Goal: Transaction & Acquisition: Purchase product/service

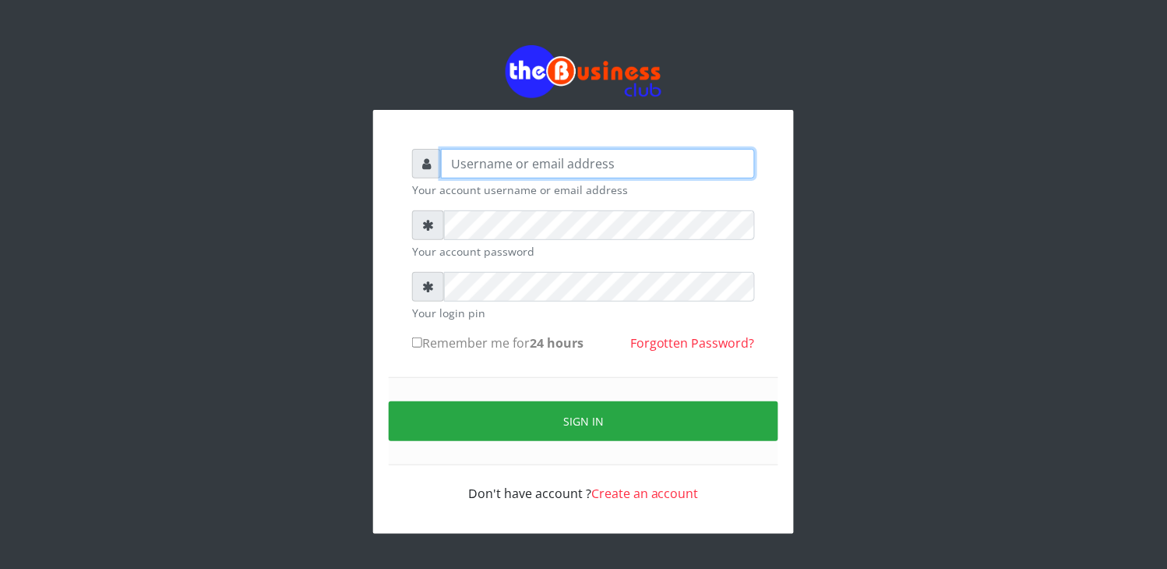
type input "elbally"
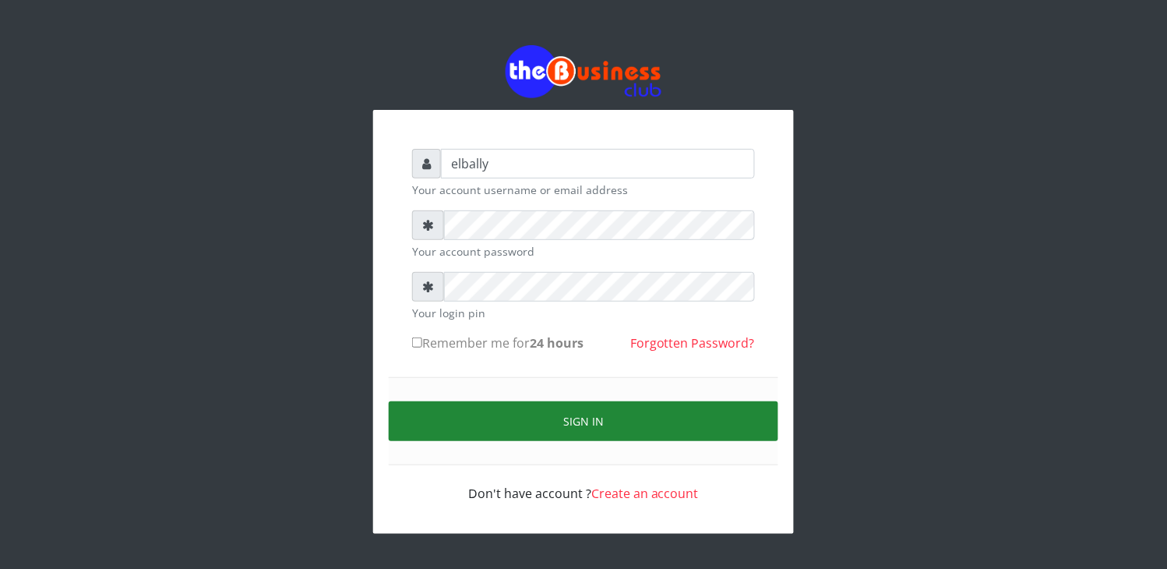
click at [509, 417] on button "Sign in" at bounding box center [583, 421] width 389 height 40
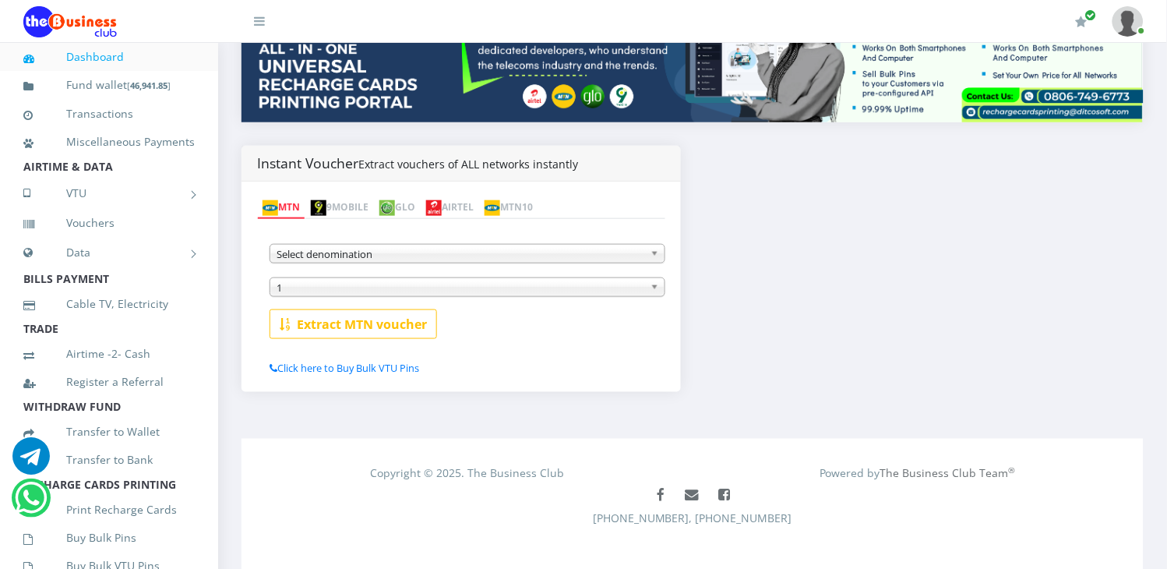
scroll to position [485, 0]
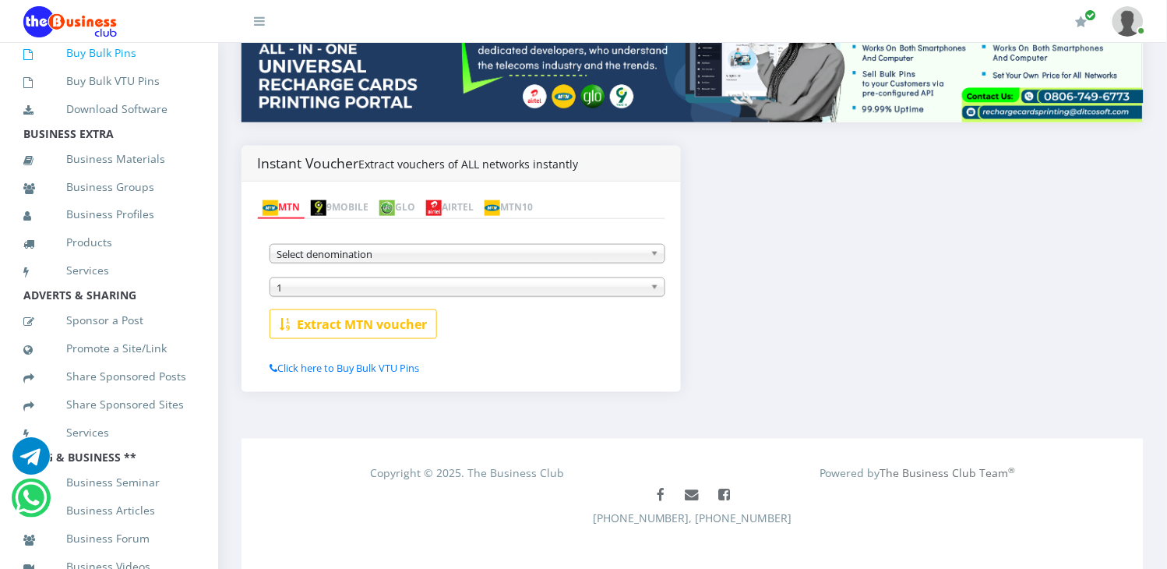
click at [106, 71] on link "Buy Bulk Pins" at bounding box center [108, 53] width 171 height 36
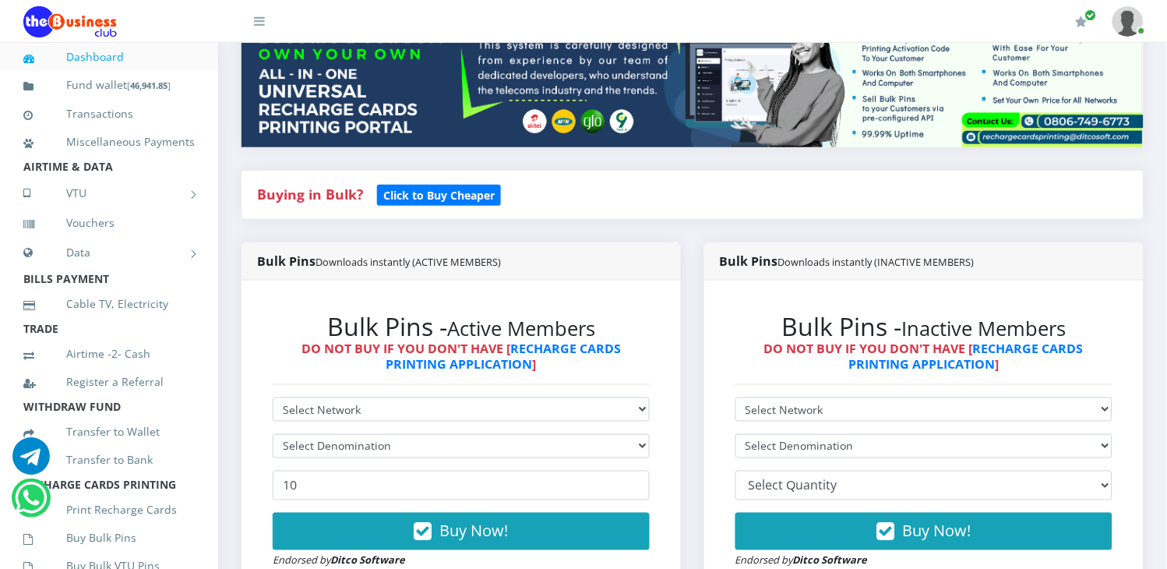
scroll to position [242, 0]
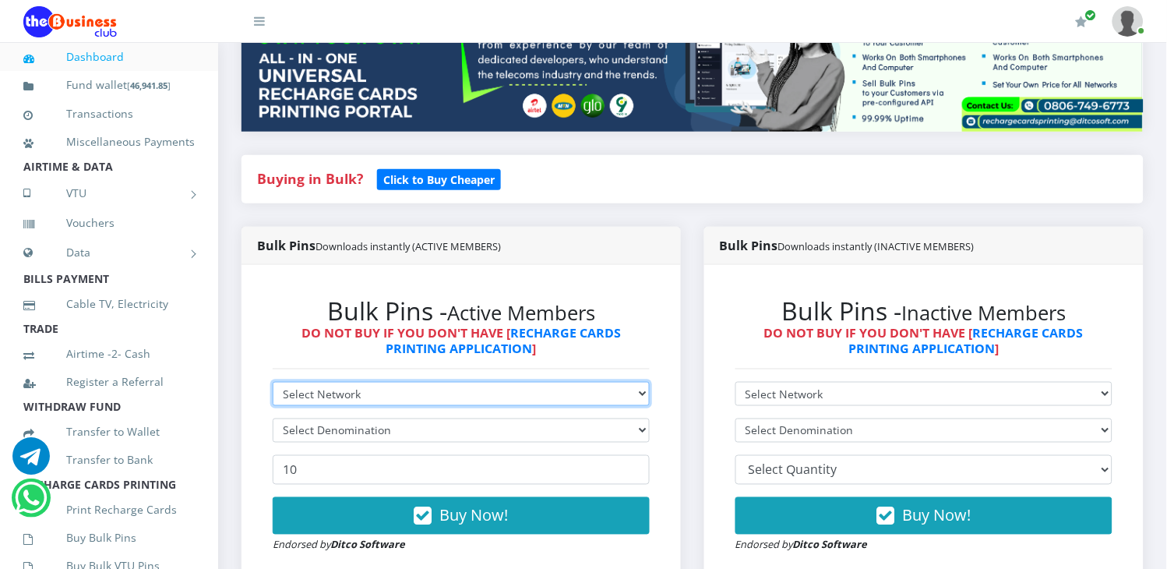
click at [421, 382] on select "Select Network MTN Globacom 9Mobile Airtel" at bounding box center [461, 394] width 377 height 24
select select "Glo"
click at [273, 382] on select "Select Network MTN Globacom 9Mobile Airtel" at bounding box center [461, 394] width 377 height 24
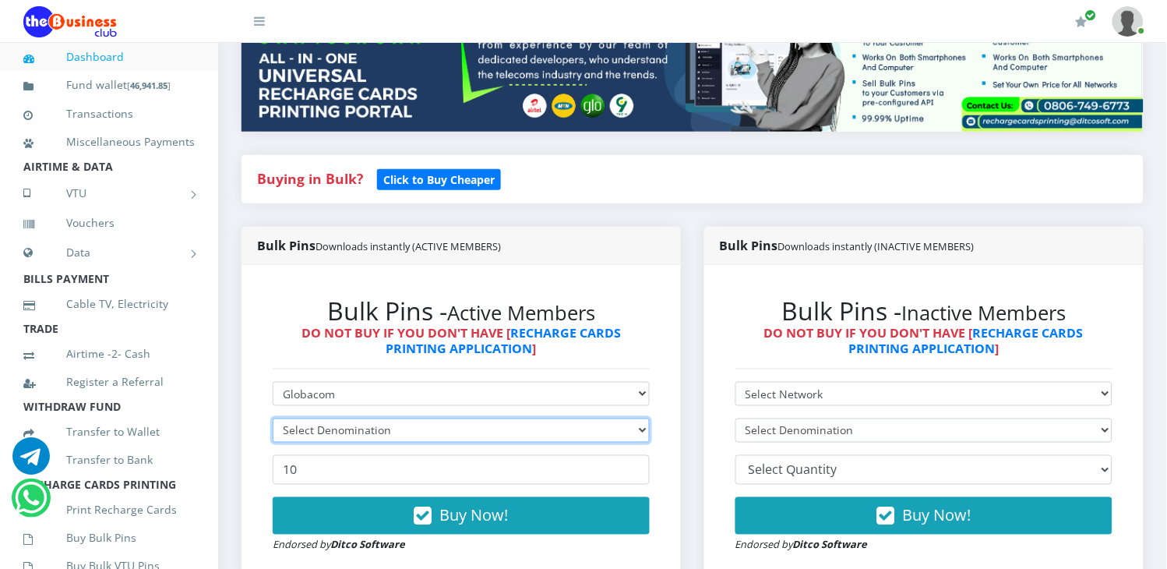
click at [383, 418] on select "Select Denomination" at bounding box center [461, 430] width 377 height 24
drag, startPoint x: 383, startPoint y: 411, endPoint x: 410, endPoint y: 411, distance: 26.5
click at [383, 418] on select "Select Denomination Glo NGN100 - ₦96.50 Glo NGN200 - ₦193.00 Glo NGN500 - ₦482.…" at bounding box center [461, 430] width 377 height 24
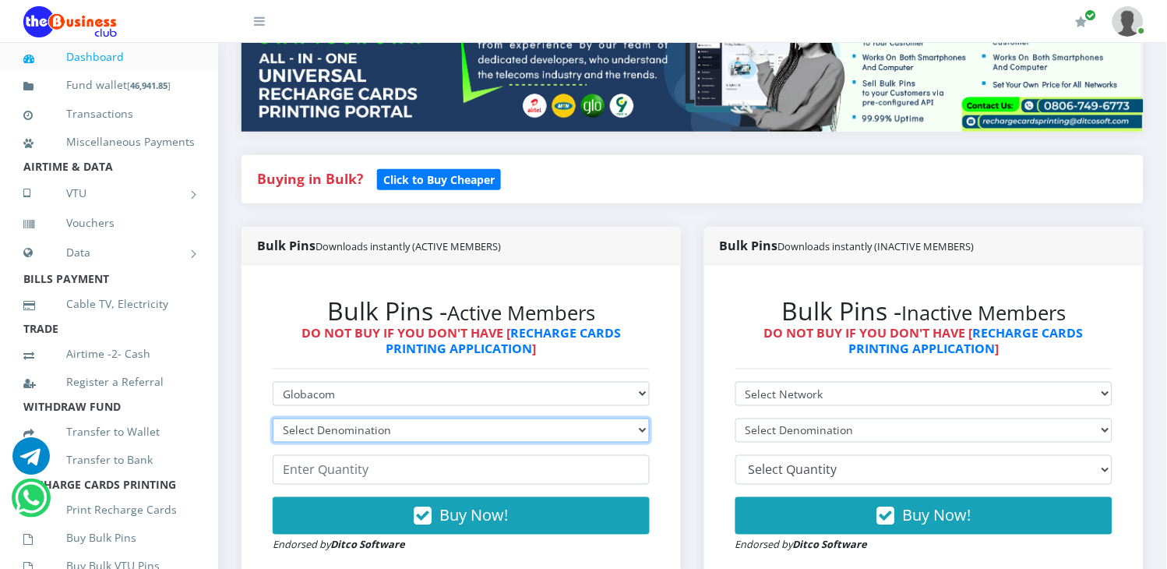
click at [383, 418] on select "Select Denomination Glo NGN100 - ₦96.50 Glo NGN200 - ₦193.00 Glo NGN500 - ₦482.…" at bounding box center [461, 430] width 377 height 24
click at [540, 418] on select "Select Denomination Glo NGN100 - ₦96.50 Glo NGN200 - ₦193.00 Glo NGN500 - ₦482.…" at bounding box center [461, 430] width 377 height 24
select select "482.5-500"
click at [273, 418] on select "Select Denomination Glo NGN100 - ₦96.50 Glo NGN200 - ₦193.00 Glo NGN500 - ₦482.…" at bounding box center [461, 430] width 377 height 24
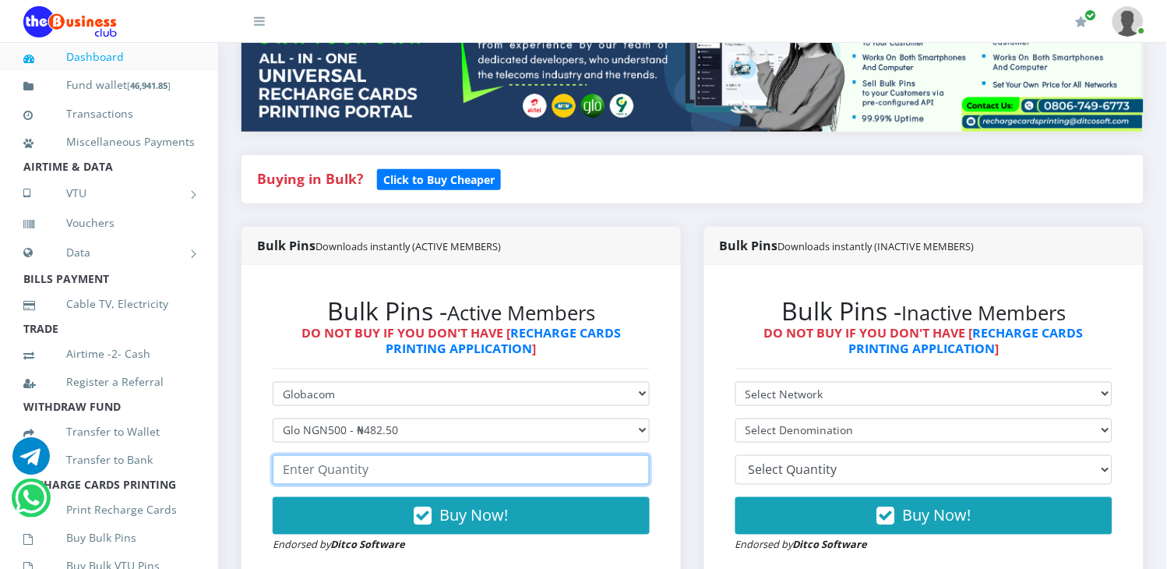
click at [408, 455] on input "number" at bounding box center [461, 470] width 377 height 30
click at [635, 455] on input "1" at bounding box center [461, 470] width 377 height 30
click at [635, 455] on input "2" at bounding box center [461, 470] width 377 height 30
click at [635, 455] on input "3" at bounding box center [461, 470] width 377 height 30
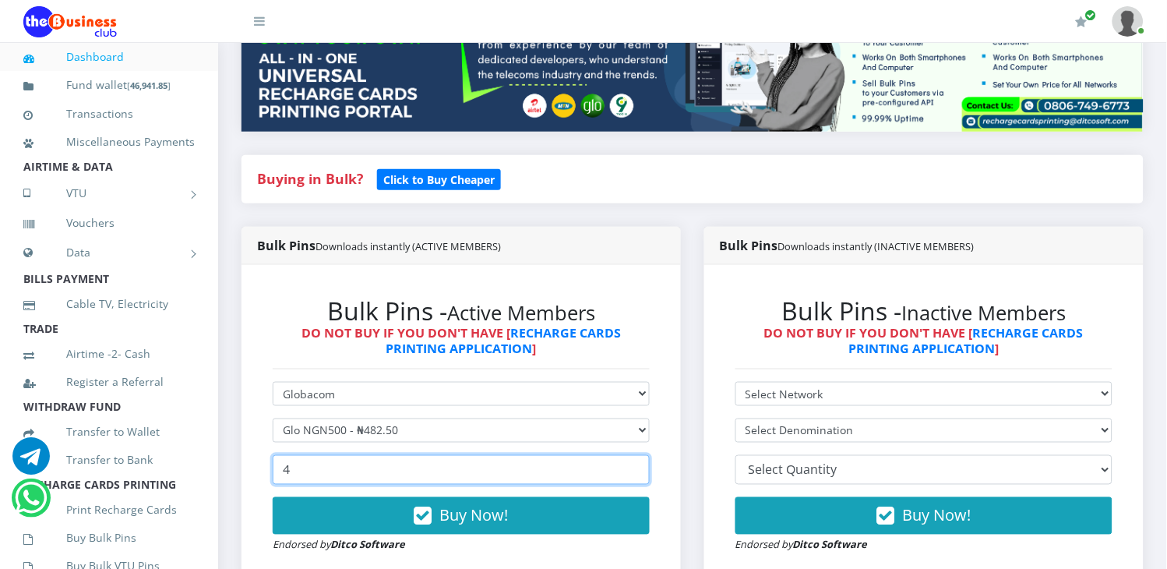
click at [635, 455] on input "4" at bounding box center [461, 470] width 377 height 30
click at [635, 455] on input "5" at bounding box center [461, 470] width 377 height 30
click at [635, 455] on input "6" at bounding box center [461, 470] width 377 height 30
click at [635, 455] on input "7" at bounding box center [461, 470] width 377 height 30
click at [635, 455] on input "8" at bounding box center [461, 470] width 377 height 30
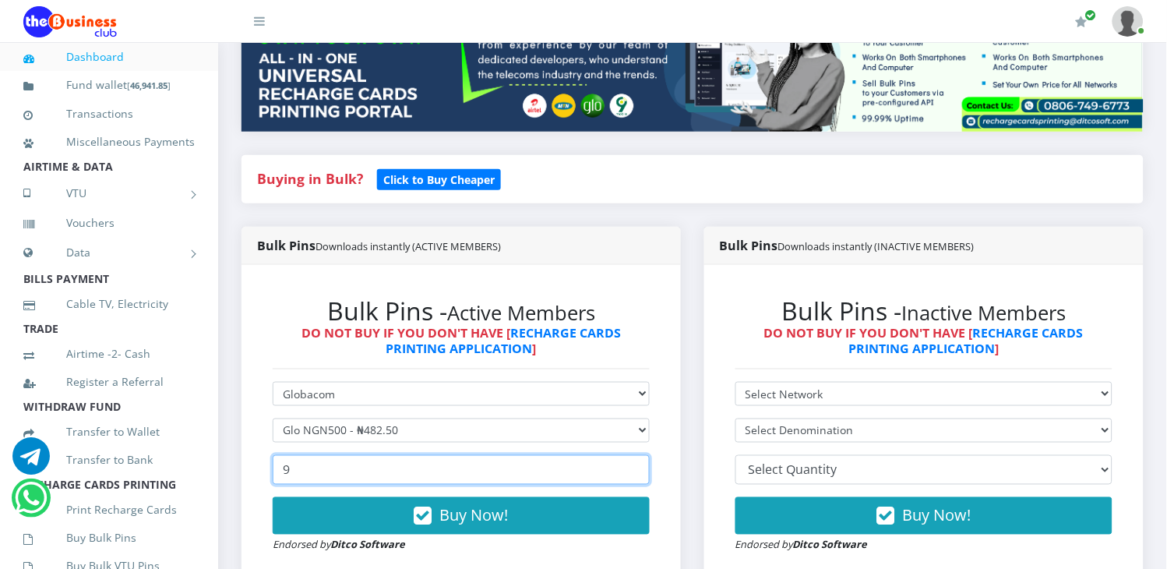
click at [635, 455] on input "9" at bounding box center [461, 470] width 377 height 30
click at [635, 455] on input "10" at bounding box center [461, 470] width 377 height 30
click at [635, 455] on input "11" at bounding box center [461, 470] width 377 height 30
click at [635, 455] on input "12" at bounding box center [461, 470] width 377 height 30
click at [635, 455] on input "13" at bounding box center [461, 470] width 377 height 30
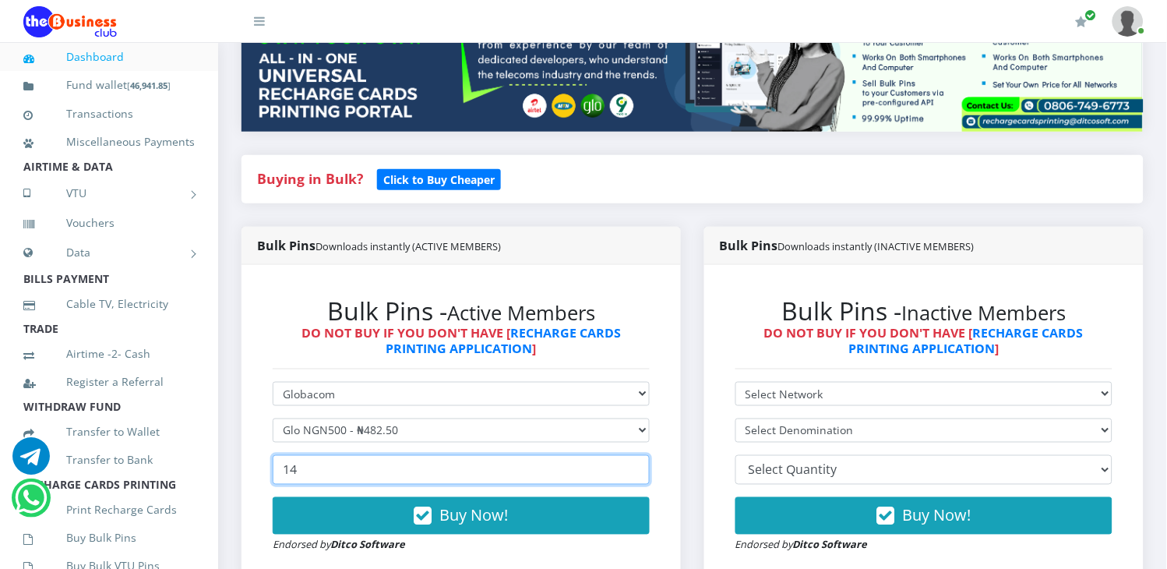
click at [635, 455] on input "14" at bounding box center [461, 470] width 377 height 30
click at [635, 455] on input "15" at bounding box center [461, 470] width 377 height 30
click at [635, 455] on input "16" at bounding box center [461, 470] width 377 height 30
click at [635, 455] on input "17" at bounding box center [461, 470] width 377 height 30
click at [635, 455] on input "18" at bounding box center [461, 470] width 377 height 30
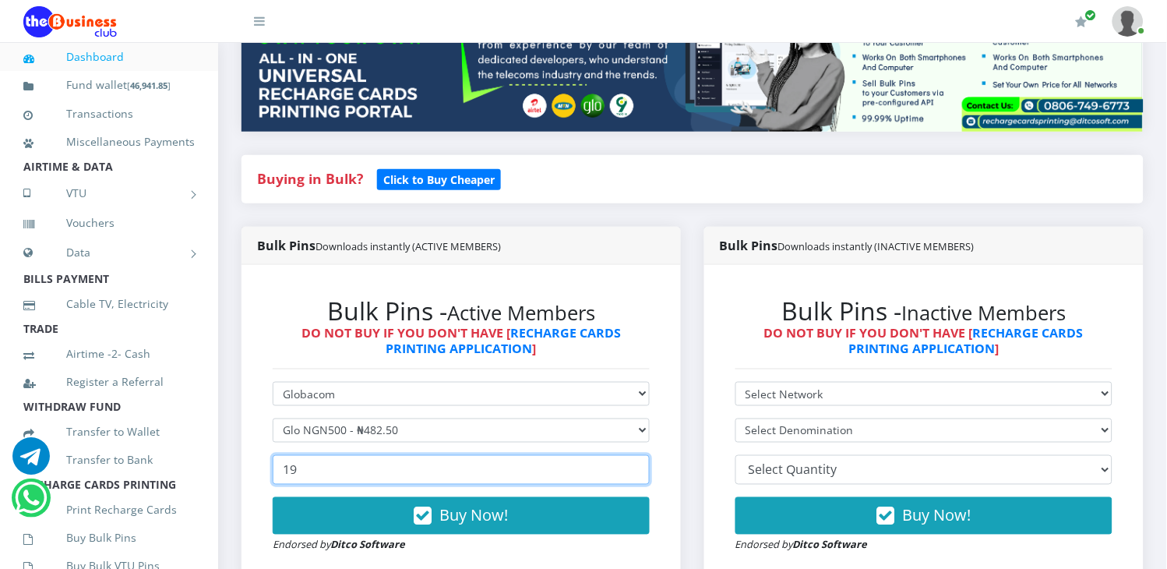
click at [635, 455] on input "19" at bounding box center [461, 470] width 377 height 30
click at [635, 455] on input "20" at bounding box center [461, 470] width 377 height 30
click at [635, 455] on input "21" at bounding box center [461, 470] width 377 height 30
click at [635, 455] on input "22" at bounding box center [461, 470] width 377 height 30
click at [635, 455] on input "23" at bounding box center [461, 470] width 377 height 30
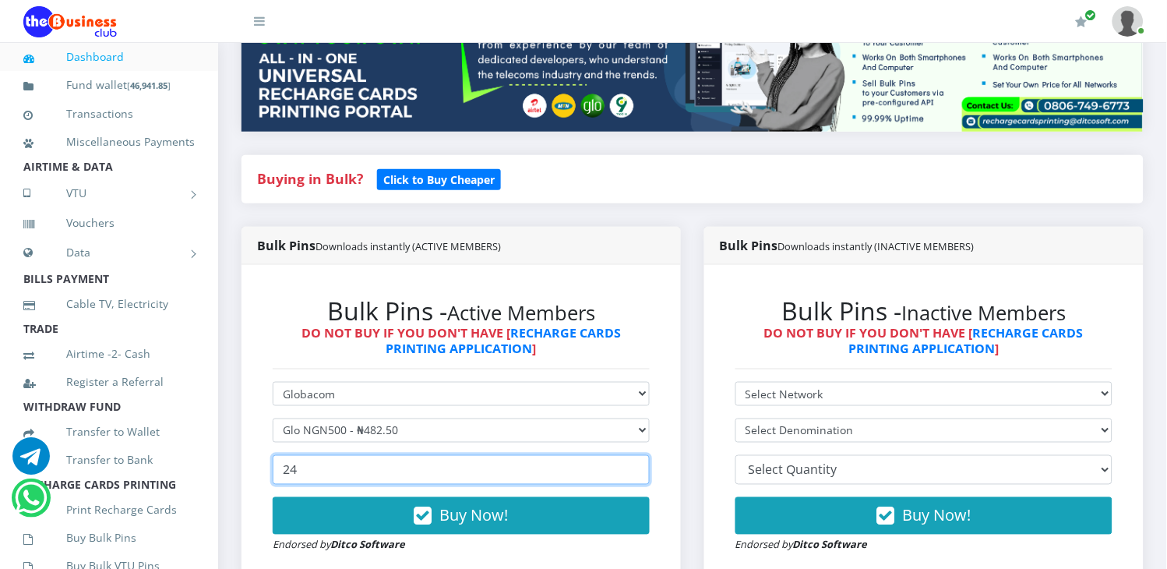
click at [635, 455] on input "24" at bounding box center [461, 470] width 377 height 30
click at [635, 455] on input "25" at bounding box center [461, 470] width 377 height 30
click at [635, 455] on input "26" at bounding box center [461, 470] width 377 height 30
click at [635, 455] on input "27" at bounding box center [461, 470] width 377 height 30
click at [635, 455] on input "28" at bounding box center [461, 470] width 377 height 30
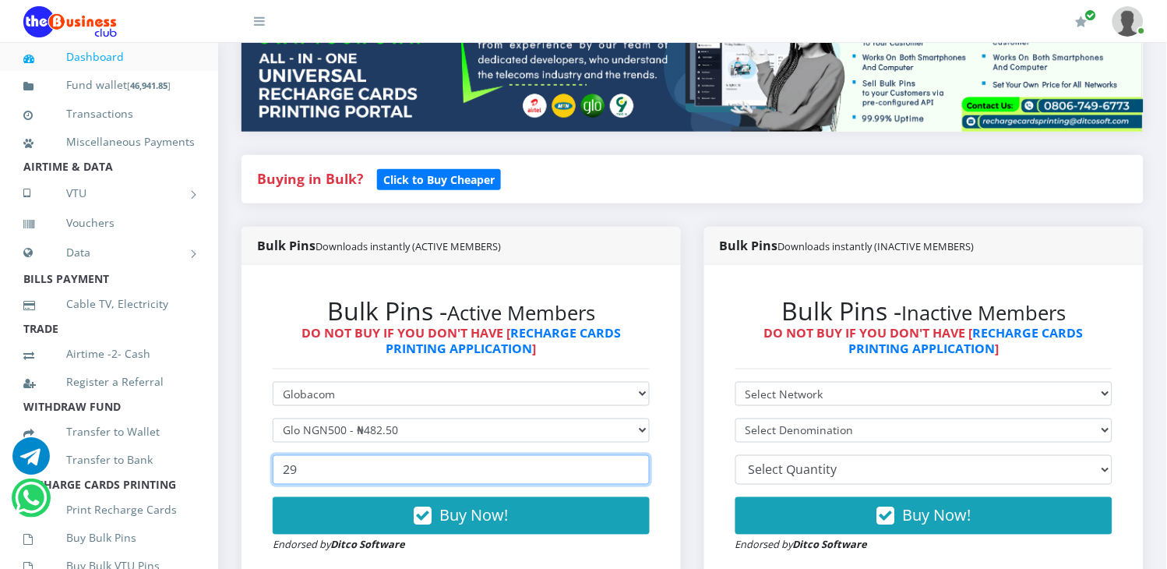
click at [635, 455] on input "29" at bounding box center [461, 470] width 377 height 30
click at [635, 455] on input "30" at bounding box center [461, 470] width 377 height 30
click at [635, 455] on input "31" at bounding box center [461, 470] width 377 height 30
click at [635, 455] on input "32" at bounding box center [461, 470] width 377 height 30
click at [635, 455] on input "33" at bounding box center [461, 470] width 377 height 30
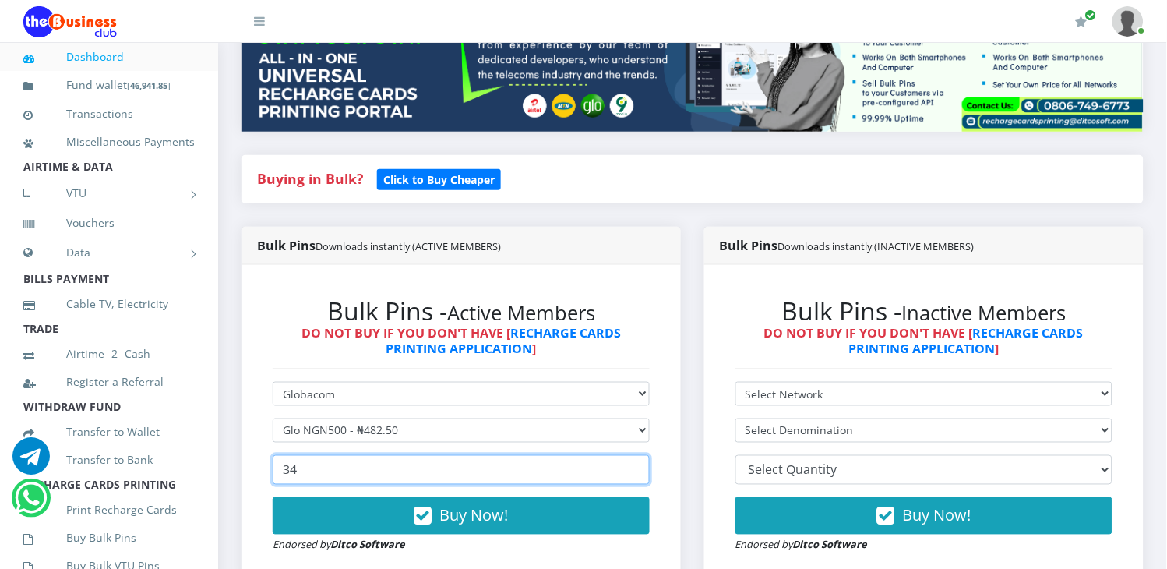
click at [635, 455] on input "34" at bounding box center [461, 470] width 377 height 30
click at [635, 455] on input "35" at bounding box center [461, 470] width 377 height 30
click at [635, 455] on input "36" at bounding box center [461, 470] width 377 height 30
click at [635, 455] on input "37" at bounding box center [461, 470] width 377 height 30
click at [635, 455] on input "38" at bounding box center [461, 470] width 377 height 30
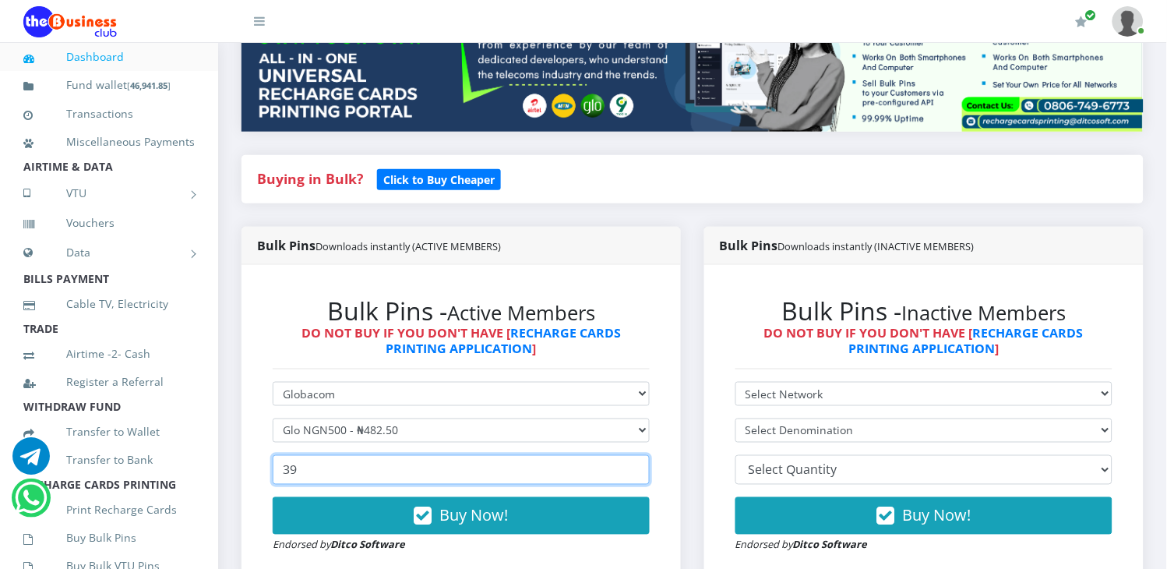
click at [635, 455] on input "39" at bounding box center [461, 470] width 377 height 30
type input "40"
click at [635, 455] on input "40" at bounding box center [461, 470] width 377 height 30
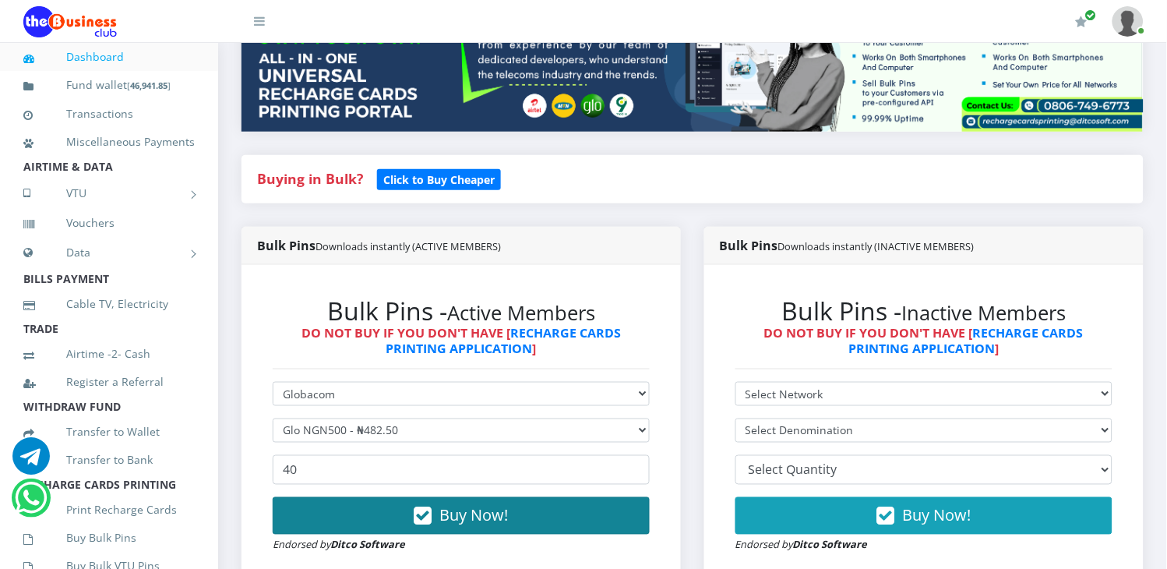
click at [477, 505] on span "Buy Now!" at bounding box center [474, 515] width 69 height 21
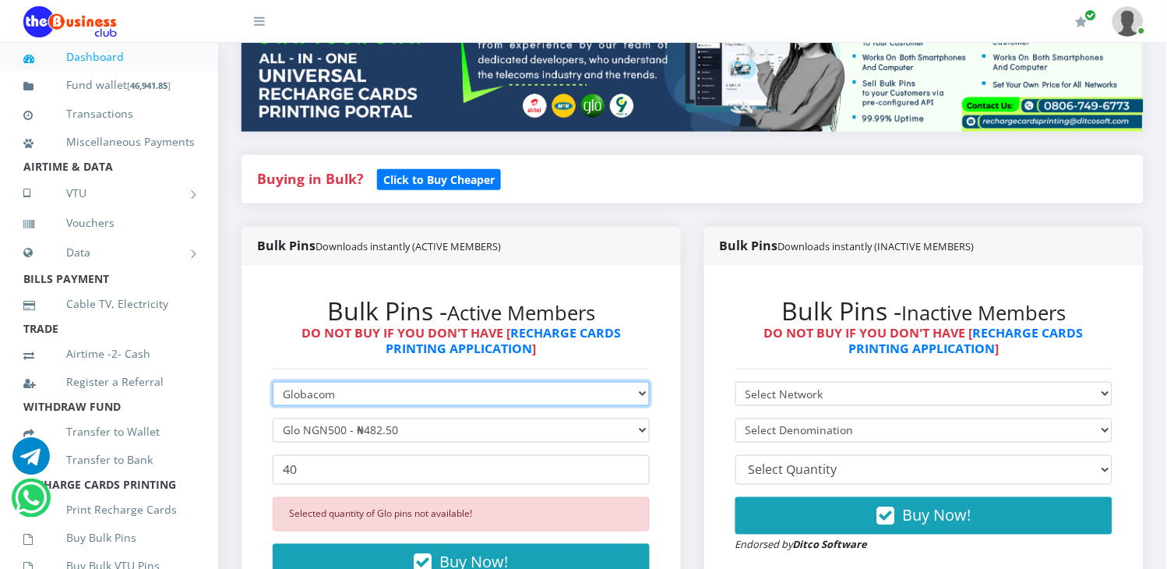
click at [424, 382] on select "Select Network MTN Globacom 9Mobile Airtel" at bounding box center [461, 394] width 377 height 24
select select "MTN"
click at [273, 382] on select "Select Network MTN Globacom 9Mobile Airtel" at bounding box center [461, 394] width 377 height 24
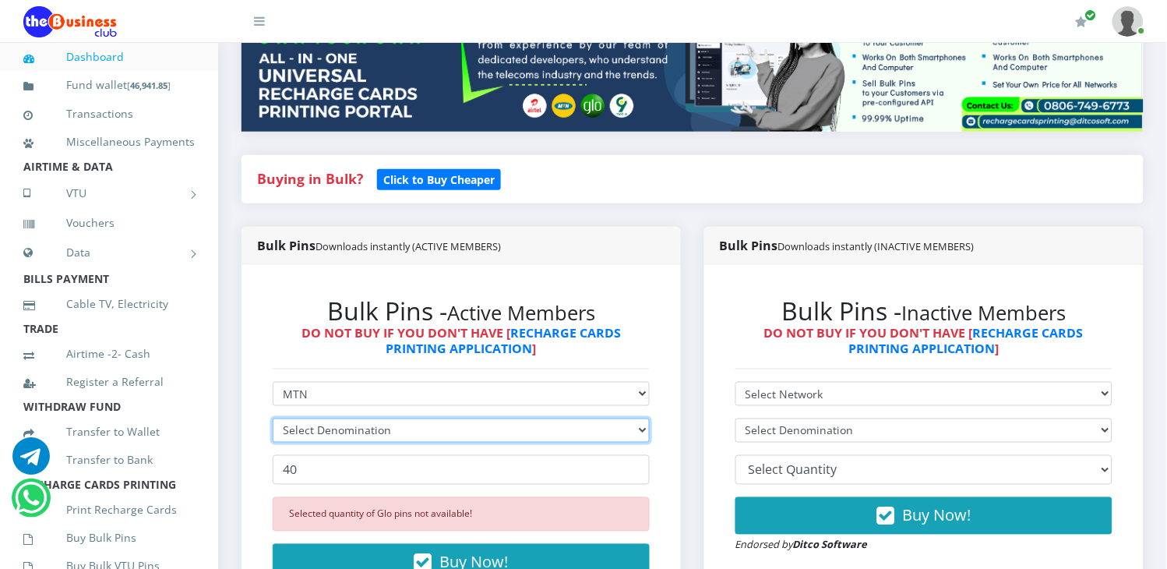
click at [387, 418] on select "Select Denomination" at bounding box center [461, 430] width 377 height 24
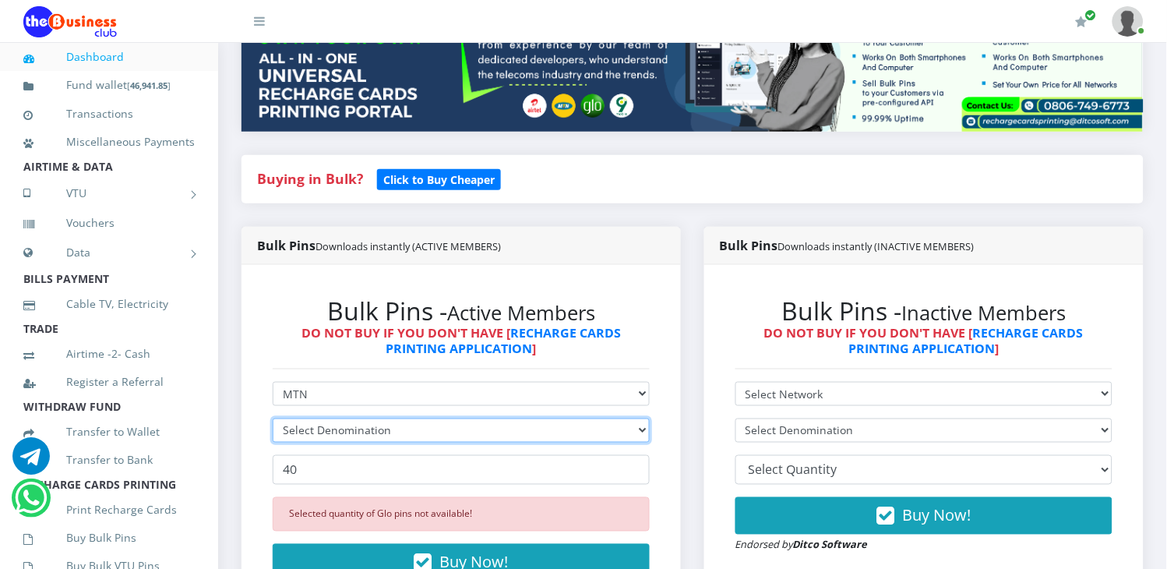
click at [387, 418] on select "Select Denomination" at bounding box center [461, 430] width 377 height 24
click at [388, 418] on select "Select Denomination" at bounding box center [461, 430] width 377 height 24
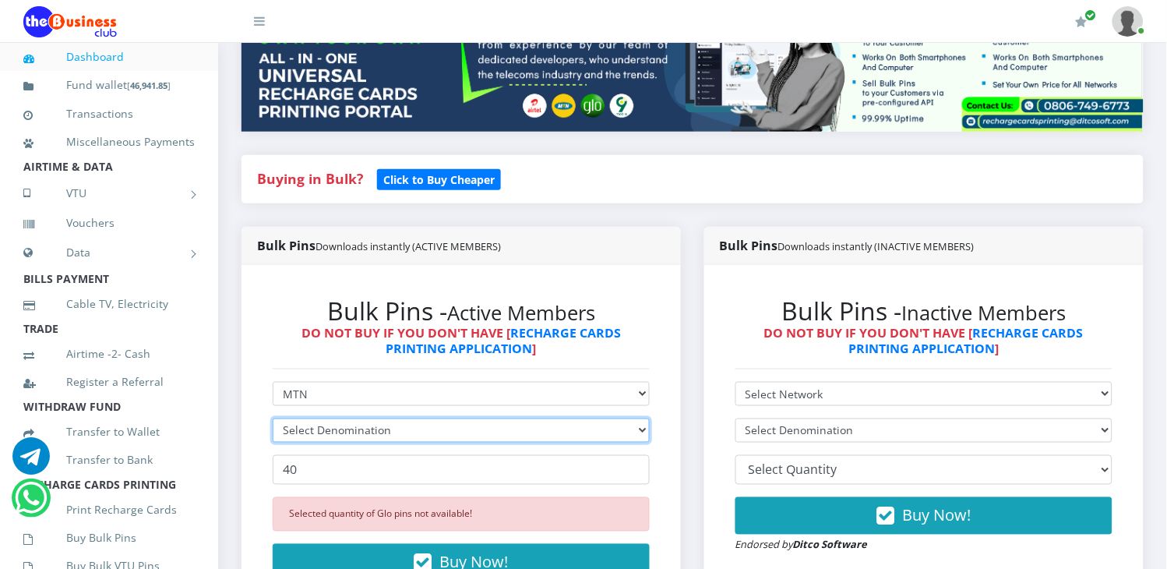
click at [388, 418] on select "Select Denomination" at bounding box center [461, 430] width 377 height 24
click at [389, 418] on select "Select Denomination" at bounding box center [461, 430] width 377 height 24
click at [389, 418] on select "Select Denomination MTN NGN100 - ₦96.98 MTN NGN200 - ₦193.96 MTN NGN400 - ₦387.…" at bounding box center [461, 430] width 377 height 24
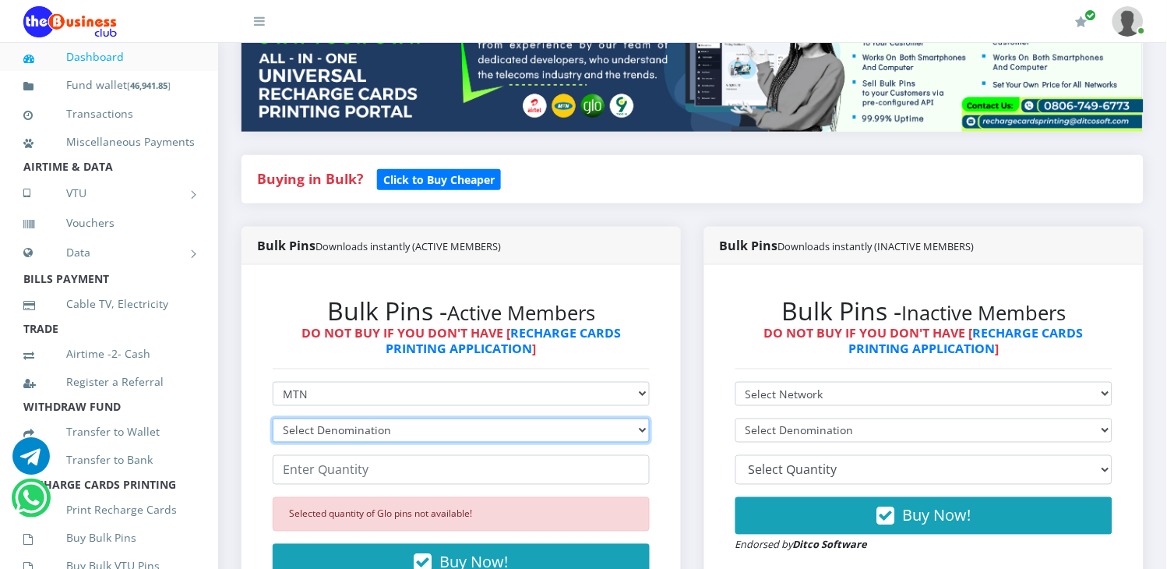
select select "484.9-500"
click at [273, 418] on select "Select Denomination MTN NGN100 - ₦96.98 MTN NGN200 - ₦193.96 MTN NGN400 - ₦387.…" at bounding box center [461, 430] width 377 height 24
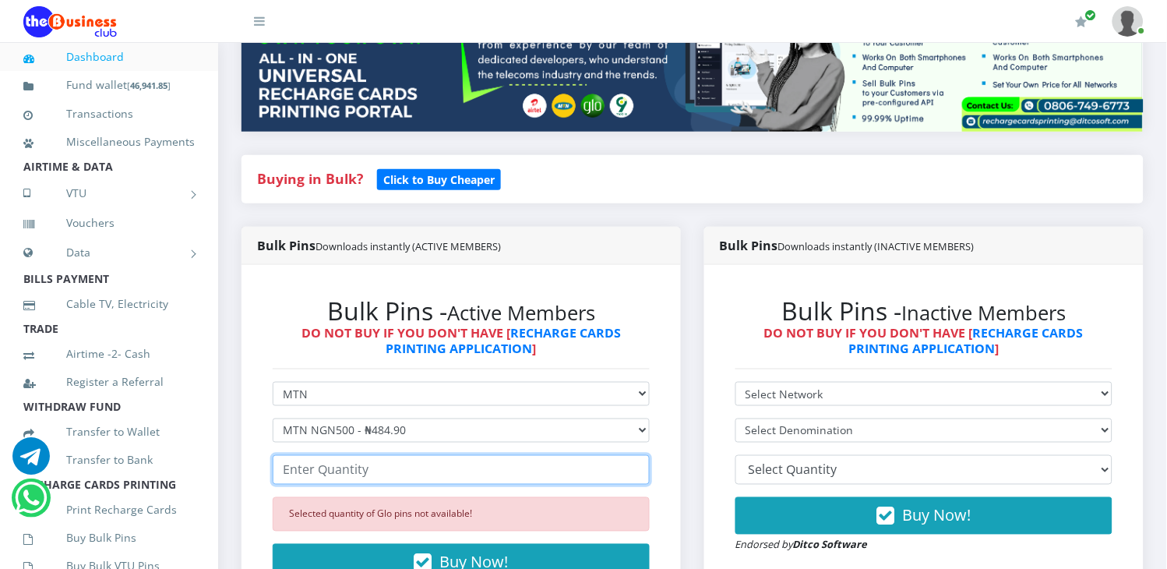
click at [348, 455] on input "number" at bounding box center [461, 470] width 377 height 30
click at [633, 455] on input "1" at bounding box center [461, 470] width 377 height 30
click at [633, 455] on input "2" at bounding box center [461, 470] width 377 height 30
click at [633, 455] on input "3" at bounding box center [461, 470] width 377 height 30
click at [633, 455] on input "4" at bounding box center [461, 470] width 377 height 30
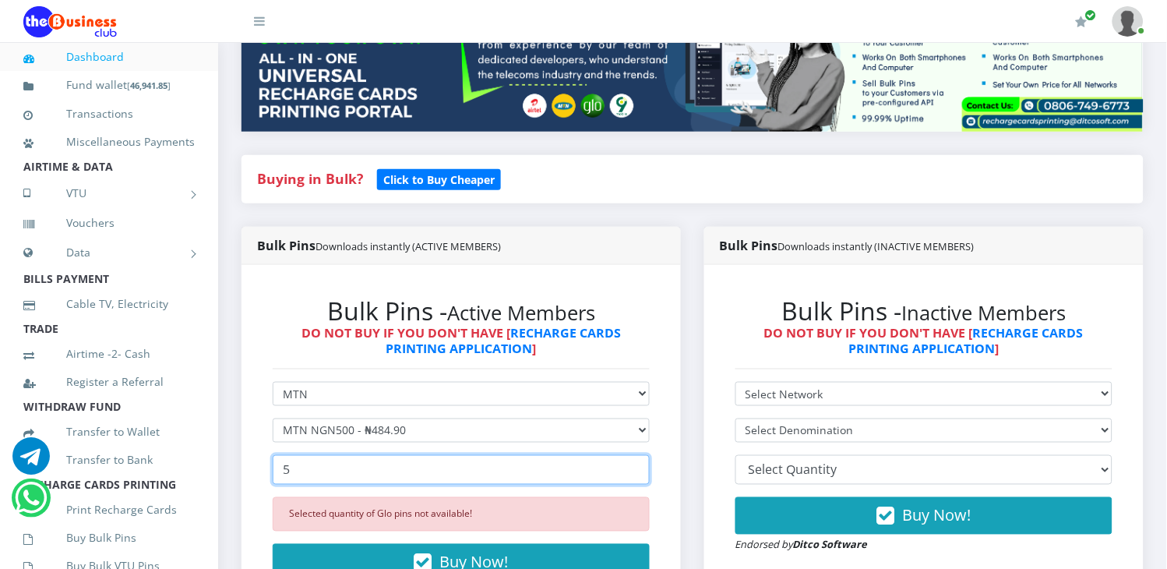
click at [633, 455] on input "5" at bounding box center [461, 470] width 377 height 30
click at [633, 455] on input "6" at bounding box center [461, 470] width 377 height 30
click at [633, 455] on input "7" at bounding box center [461, 470] width 377 height 30
click at [633, 455] on input "8" at bounding box center [461, 470] width 377 height 30
click at [633, 455] on input "9" at bounding box center [461, 470] width 377 height 30
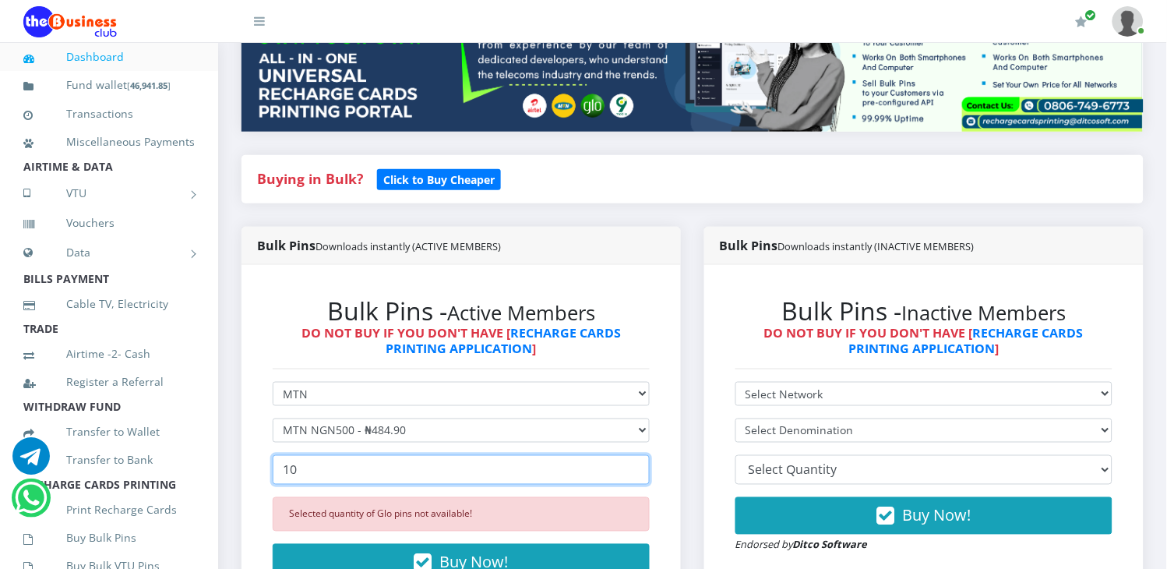
click at [633, 455] on input "10" at bounding box center [461, 470] width 377 height 30
click at [633, 455] on input "11" at bounding box center [461, 470] width 377 height 30
click at [633, 455] on input "12" at bounding box center [461, 470] width 377 height 30
click at [633, 455] on input "13" at bounding box center [461, 470] width 377 height 30
click at [633, 455] on input "14" at bounding box center [461, 470] width 377 height 30
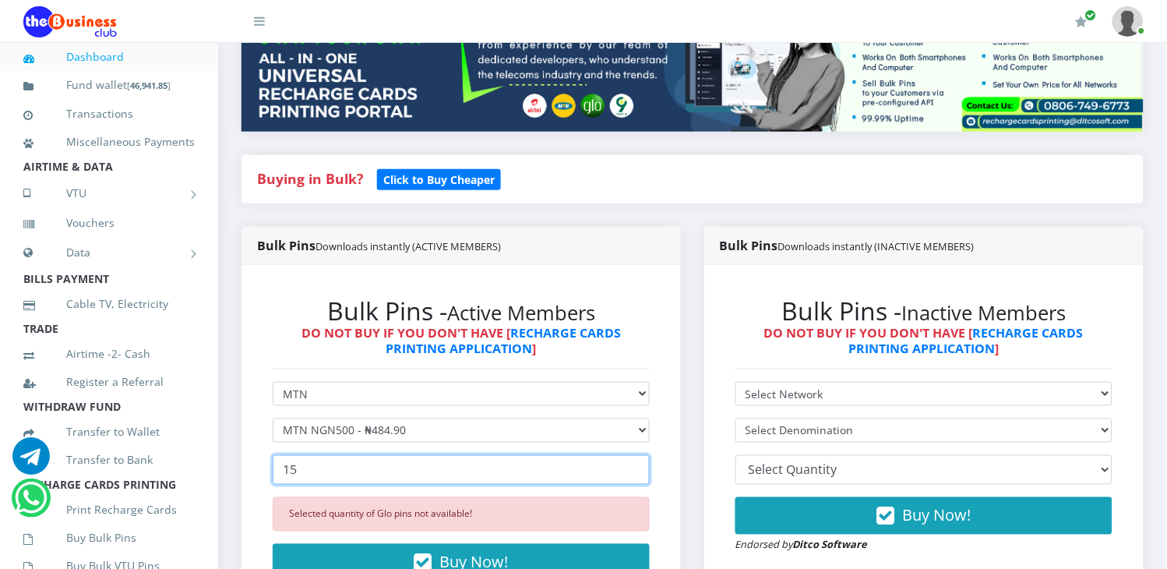
click at [633, 455] on input "15" at bounding box center [461, 470] width 377 height 30
click at [633, 455] on input "16" at bounding box center [461, 470] width 377 height 30
click at [633, 455] on input "17" at bounding box center [461, 470] width 377 height 30
click at [633, 455] on input "18" at bounding box center [461, 470] width 377 height 30
click at [633, 455] on input "19" at bounding box center [461, 470] width 377 height 30
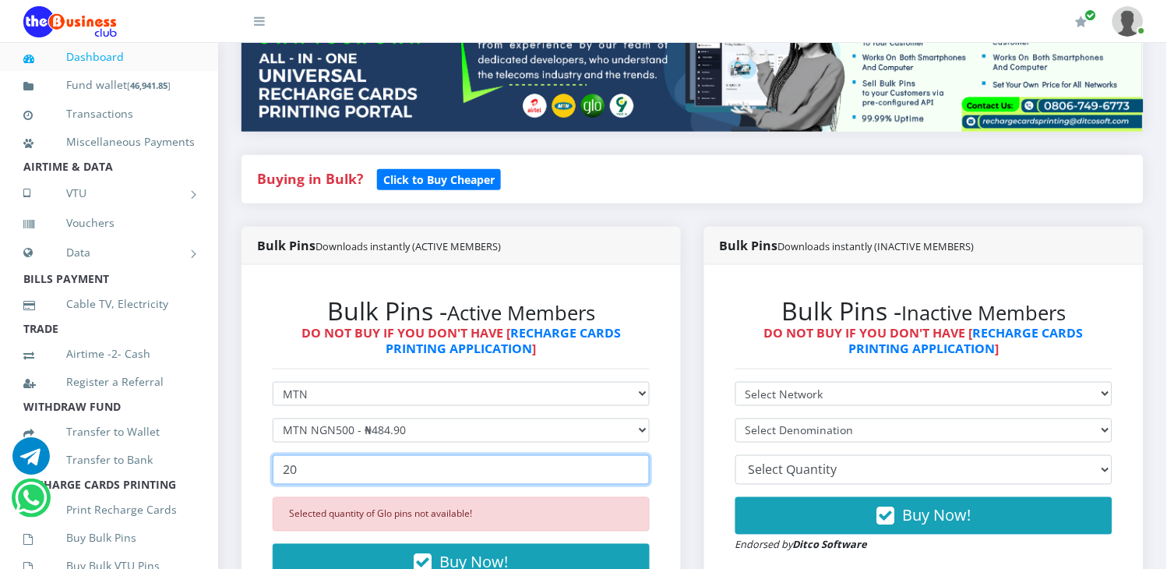
click at [633, 455] on input "20" at bounding box center [461, 470] width 377 height 30
click at [633, 455] on input "21" at bounding box center [461, 470] width 377 height 30
click at [633, 455] on input "22" at bounding box center [461, 470] width 377 height 30
click at [633, 455] on input "23" at bounding box center [461, 470] width 377 height 30
click at [633, 455] on input "24" at bounding box center [461, 470] width 377 height 30
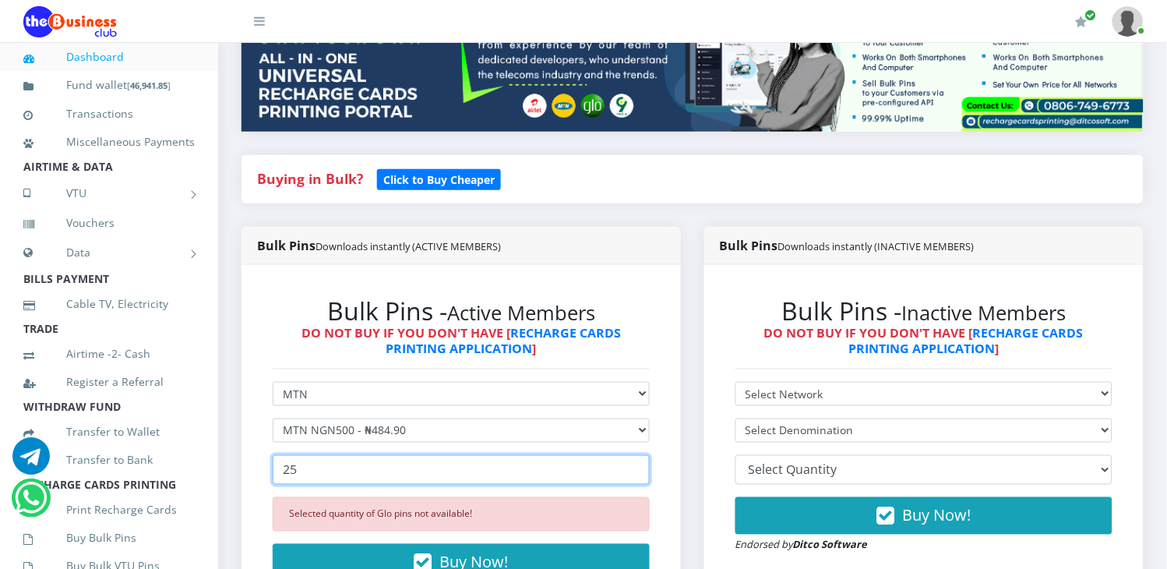
click at [633, 455] on input "25" at bounding box center [461, 470] width 377 height 30
click at [633, 455] on input "26" at bounding box center [461, 470] width 377 height 30
click at [633, 455] on input "27" at bounding box center [461, 470] width 377 height 30
click at [633, 455] on input "28" at bounding box center [461, 470] width 377 height 30
click at [633, 455] on input "29" at bounding box center [461, 470] width 377 height 30
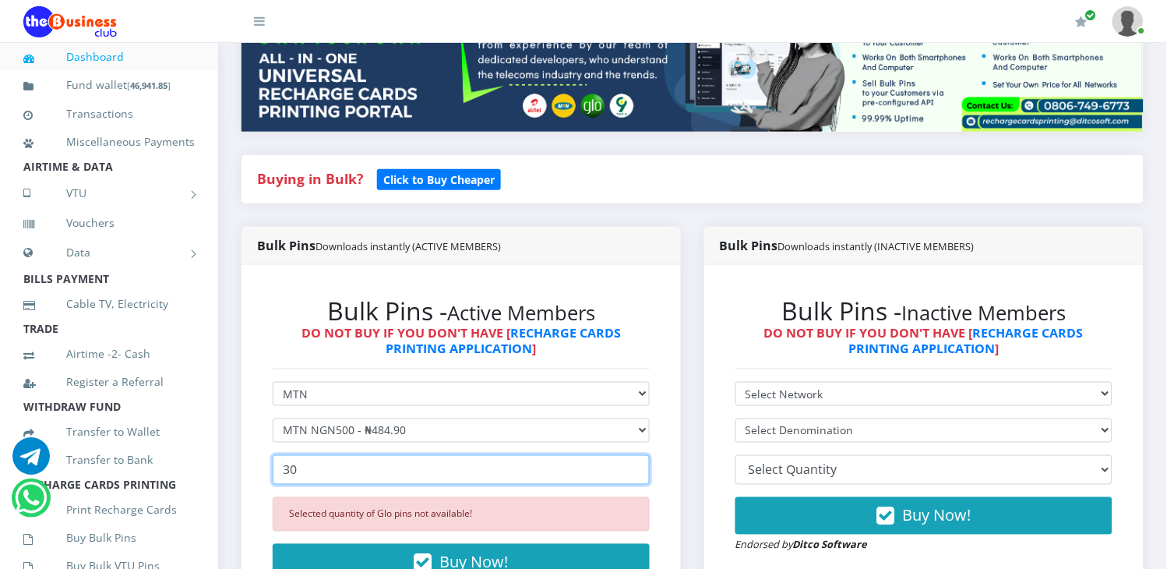
click at [633, 455] on input "30" at bounding box center [461, 470] width 377 height 30
click at [633, 455] on input "31" at bounding box center [461, 470] width 377 height 30
click at [633, 455] on input "32" at bounding box center [461, 470] width 377 height 30
click at [633, 455] on input "33" at bounding box center [461, 470] width 377 height 30
click at [633, 455] on input "34" at bounding box center [461, 470] width 377 height 30
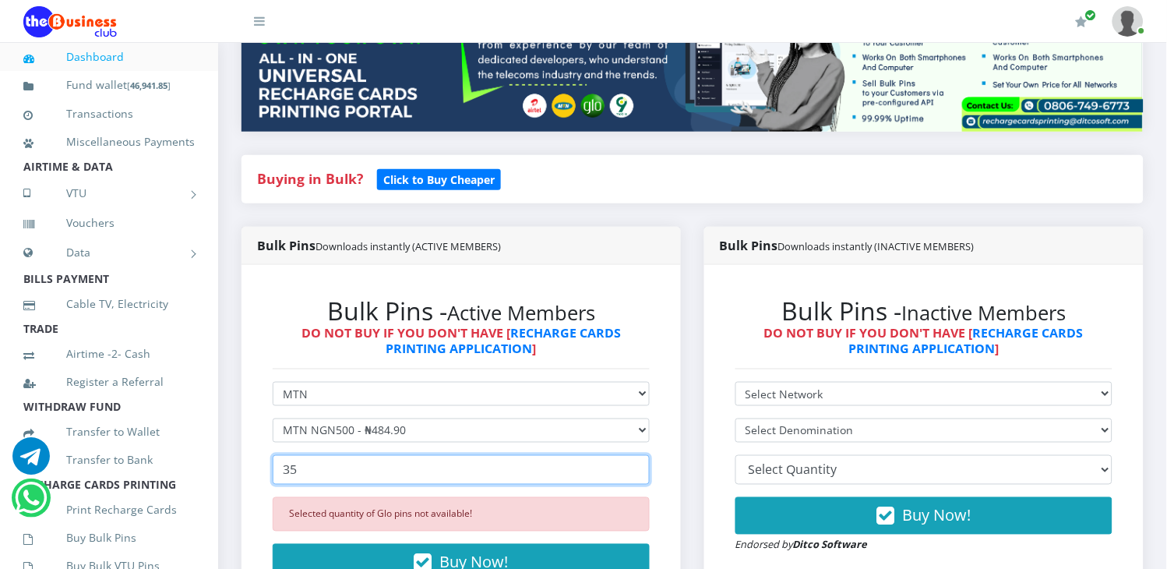
click at [633, 455] on input "35" at bounding box center [461, 470] width 377 height 30
click at [633, 455] on input "36" at bounding box center [461, 470] width 377 height 30
click at [633, 455] on input "37" at bounding box center [461, 470] width 377 height 30
click at [633, 455] on input "38" at bounding box center [461, 470] width 377 height 30
click at [633, 455] on input "39" at bounding box center [461, 470] width 377 height 30
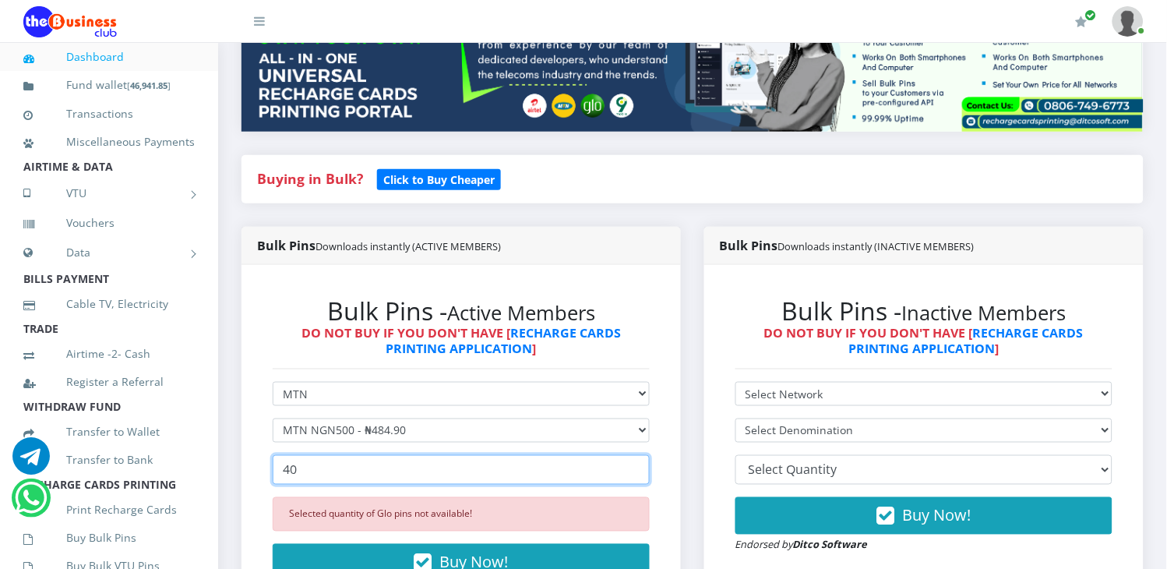
type input "40"
click at [633, 455] on input "40" at bounding box center [461, 470] width 377 height 30
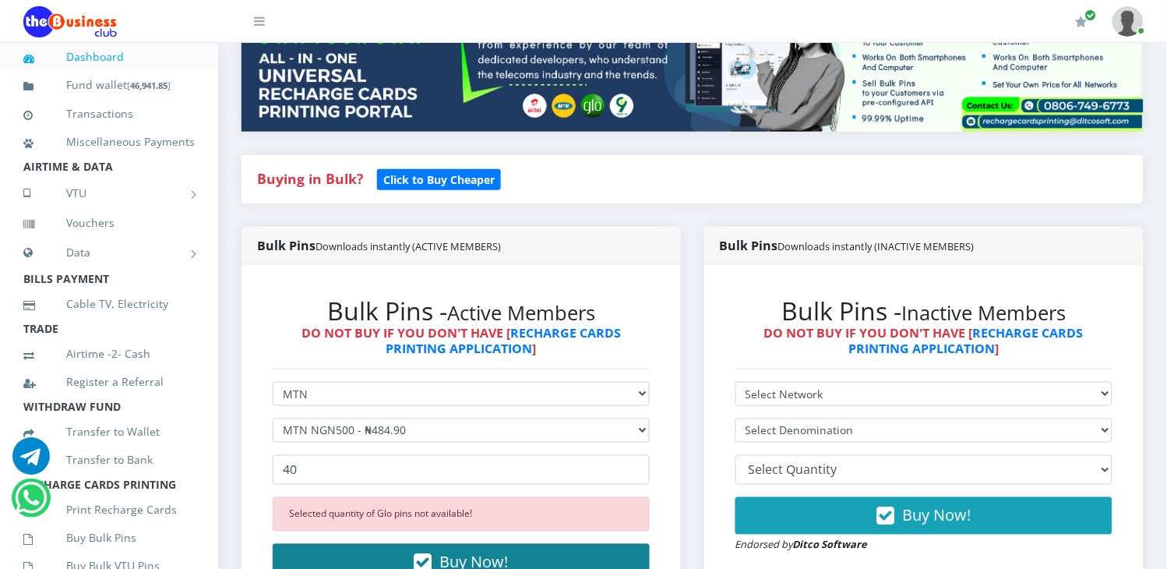
click at [473, 551] on span "Buy Now!" at bounding box center [474, 561] width 69 height 21
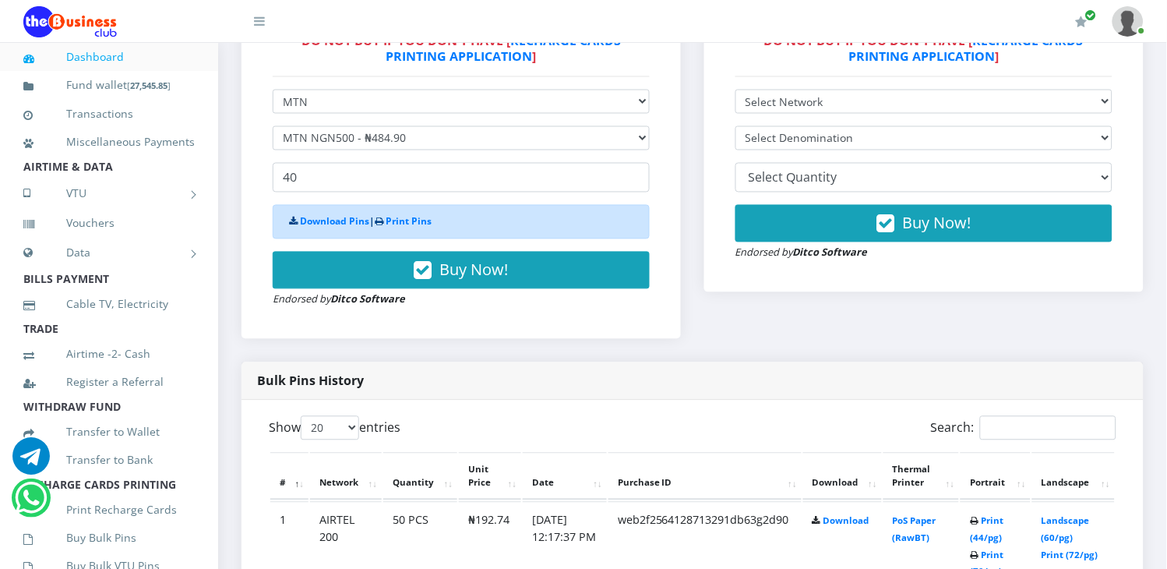
scroll to position [542, 0]
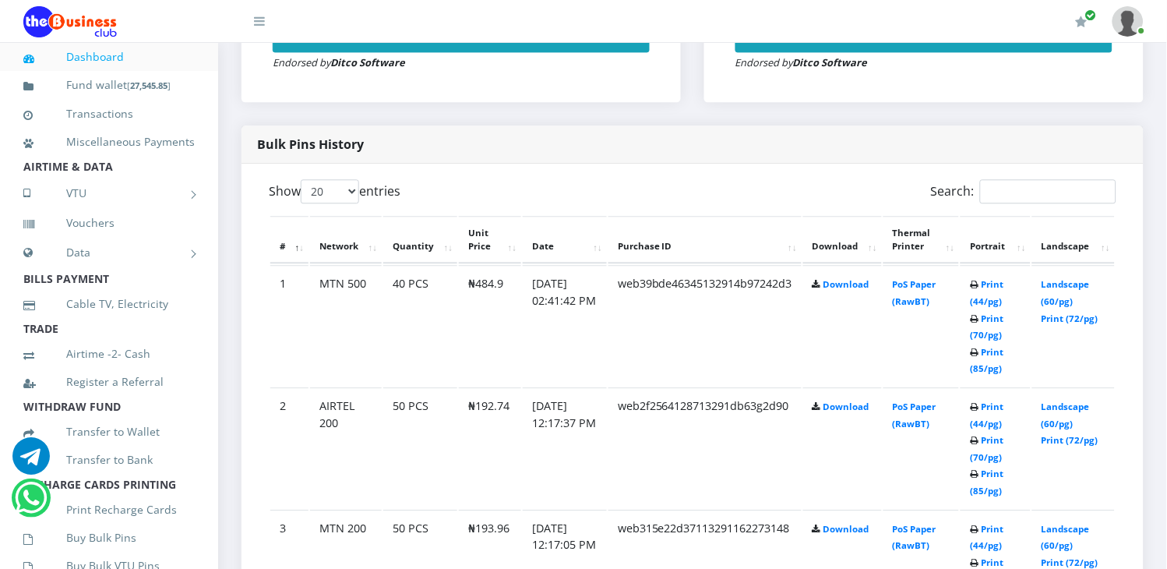
scroll to position [710, 0]
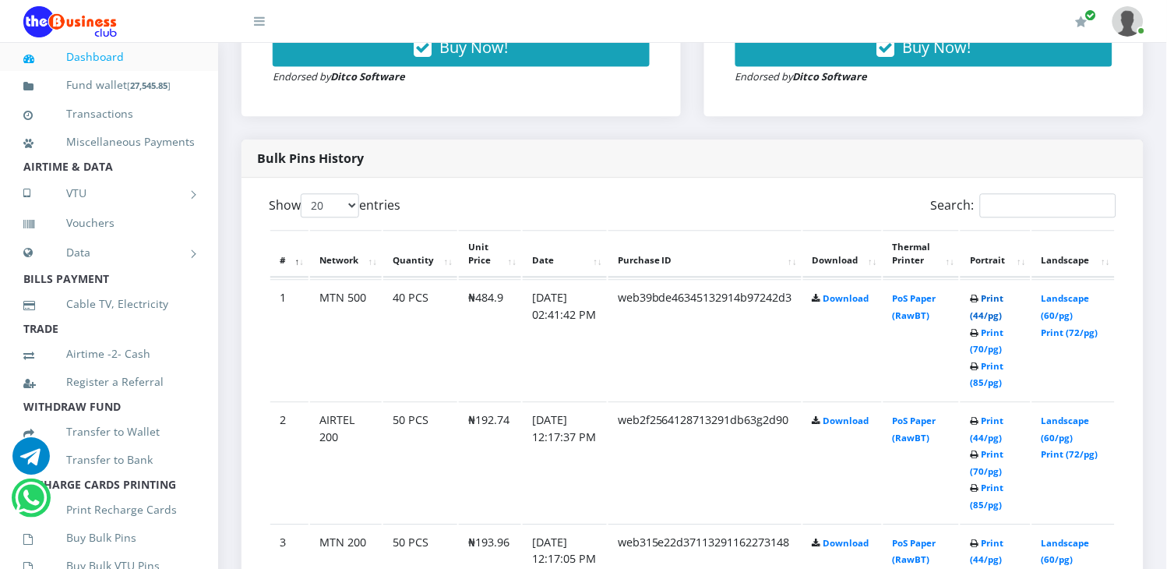
click at [994, 292] on link "Print (44/pg)" at bounding box center [986, 306] width 33 height 29
click at [986, 292] on link "Print (44/pg)" at bounding box center [986, 306] width 33 height 29
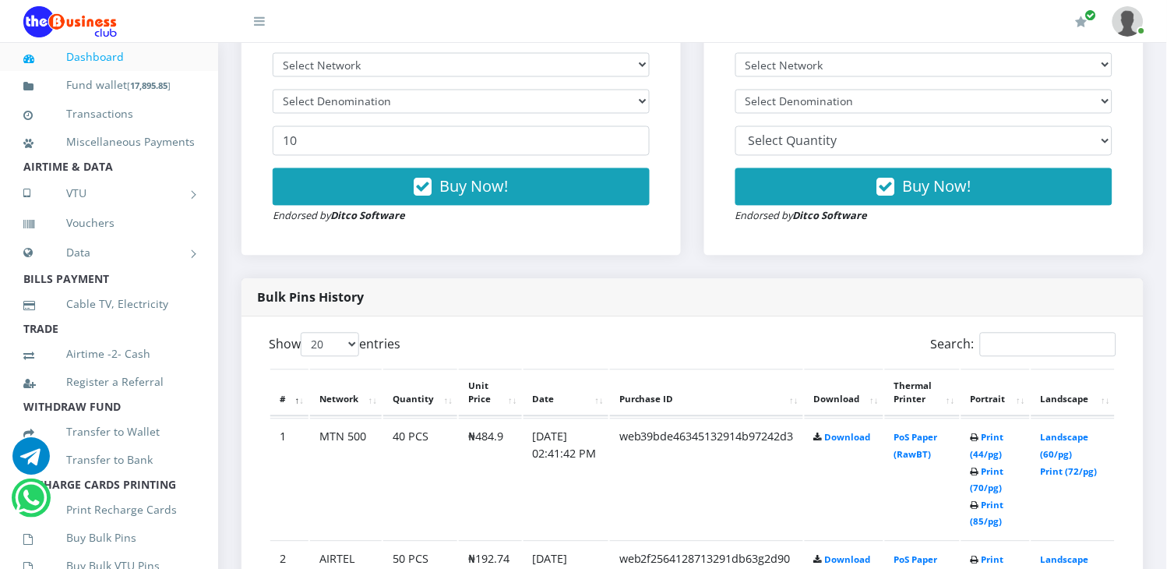
scroll to position [572, 0]
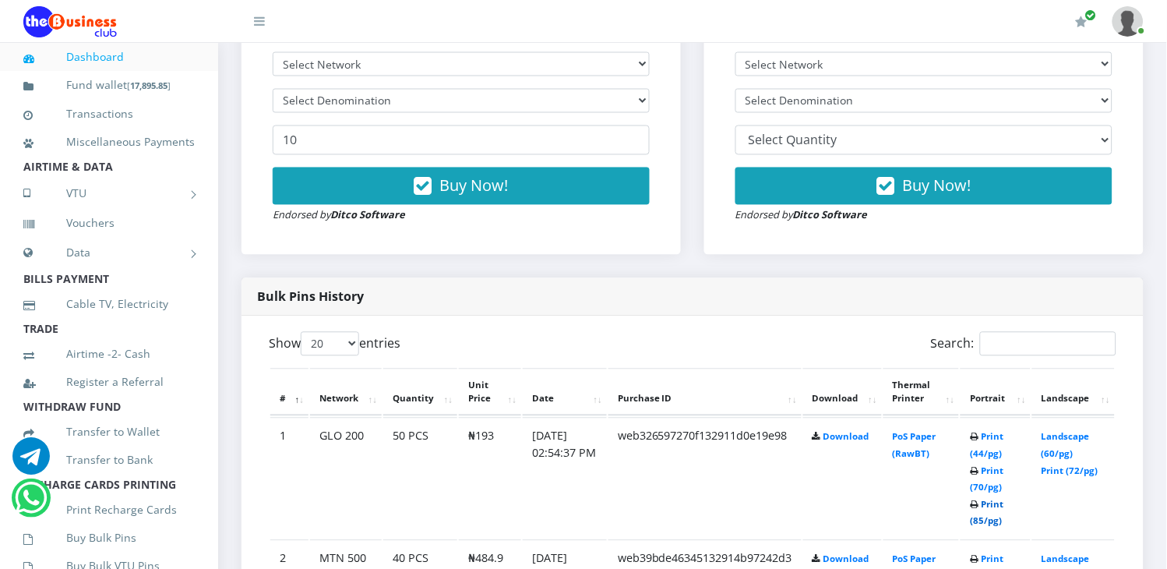
click at [987, 502] on link "Print (85/pg)" at bounding box center [986, 513] width 33 height 29
click at [985, 499] on link "Print (85/pg)" at bounding box center [986, 513] width 33 height 29
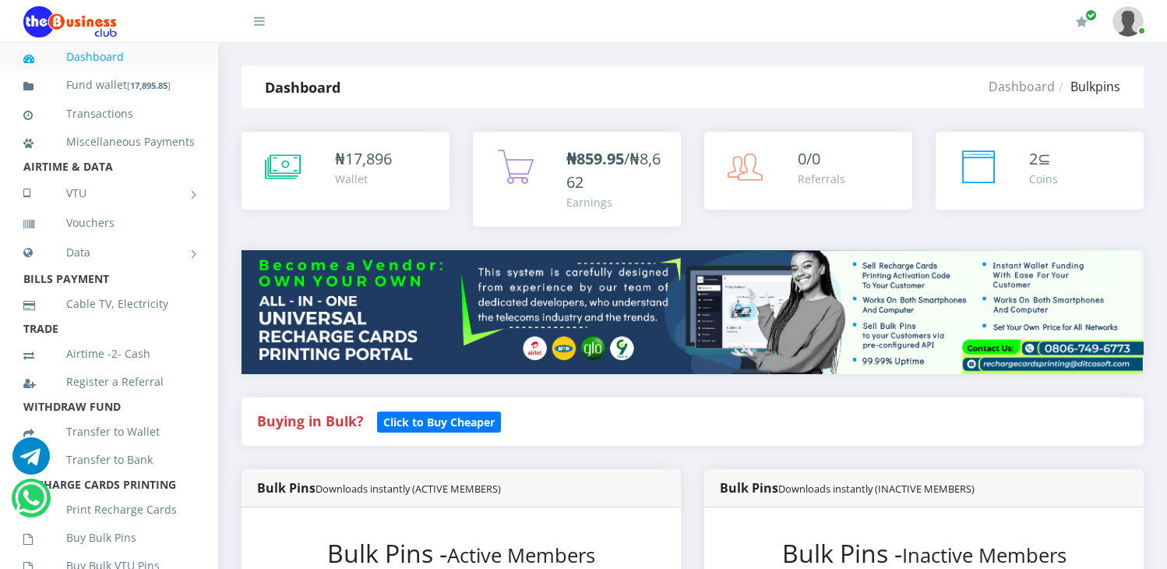
scroll to position [572, 0]
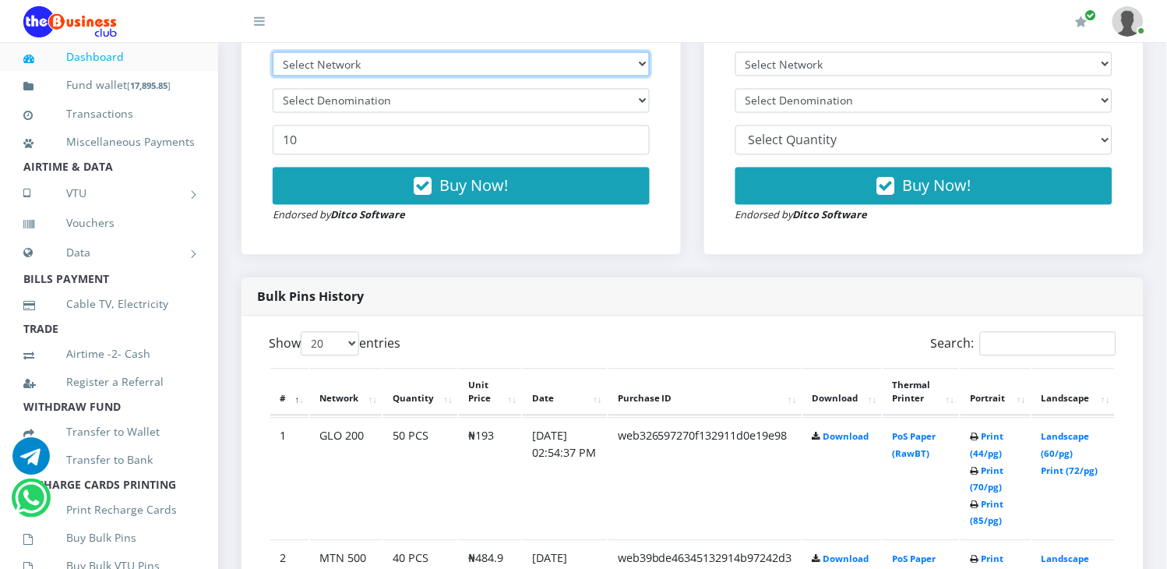
click at [415, 52] on select "Select Network MTN Globacom 9Mobile Airtel" at bounding box center [461, 64] width 377 height 24
drag, startPoint x: 413, startPoint y: 51, endPoint x: 235, endPoint y: 56, distance: 177.7
click at [413, 52] on select "Select Network MTN Globacom 9Mobile Airtel" at bounding box center [461, 64] width 377 height 24
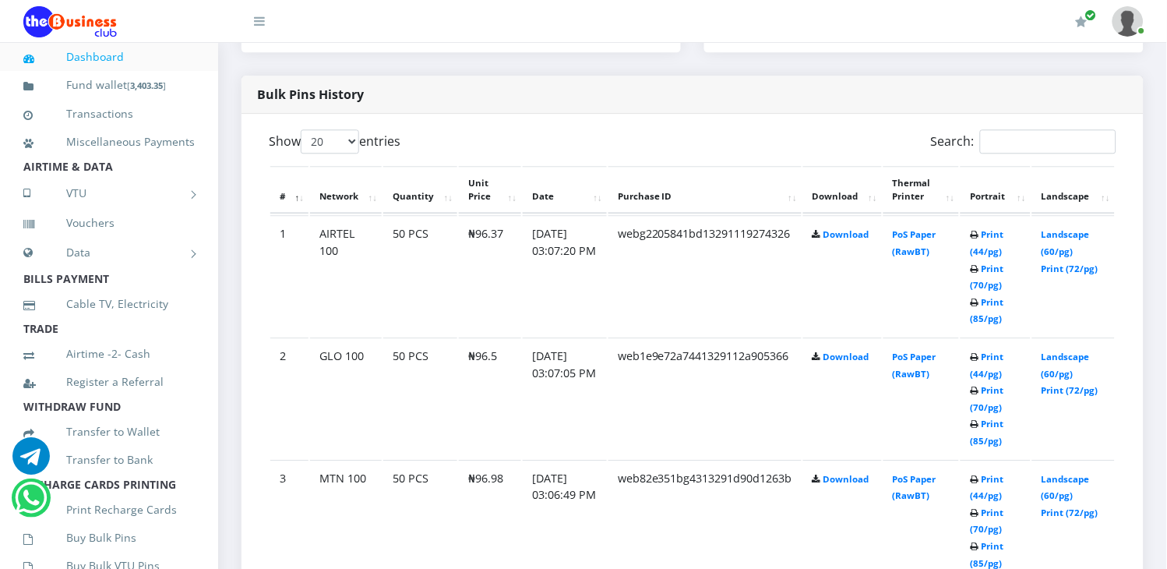
scroll to position [780, 0]
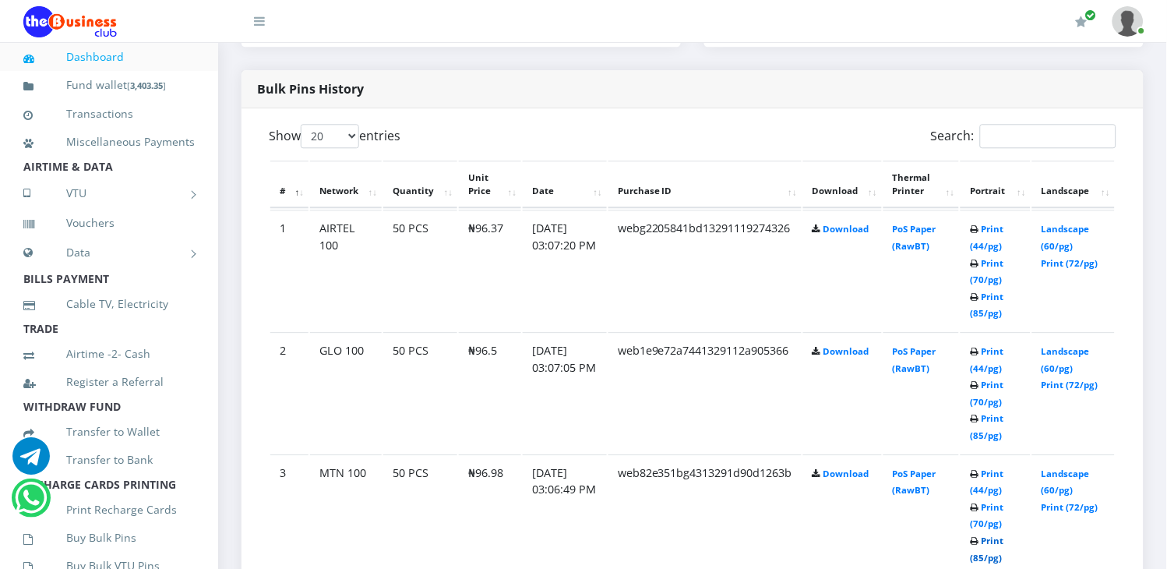
click at [986, 539] on link "Print (85/pg)" at bounding box center [986, 548] width 33 height 29
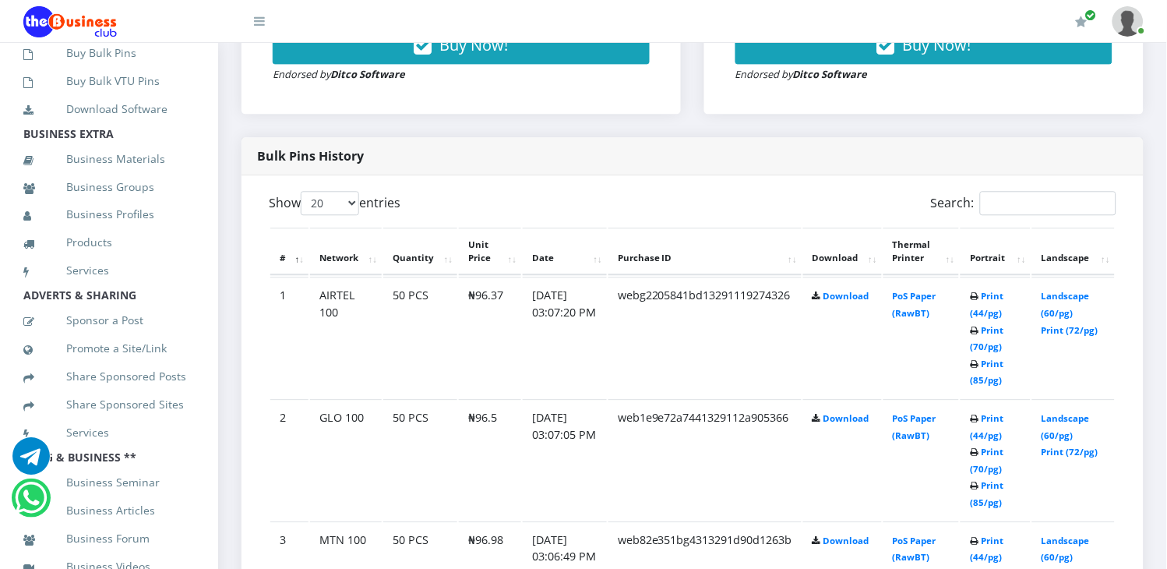
scroll to position [504, 0]
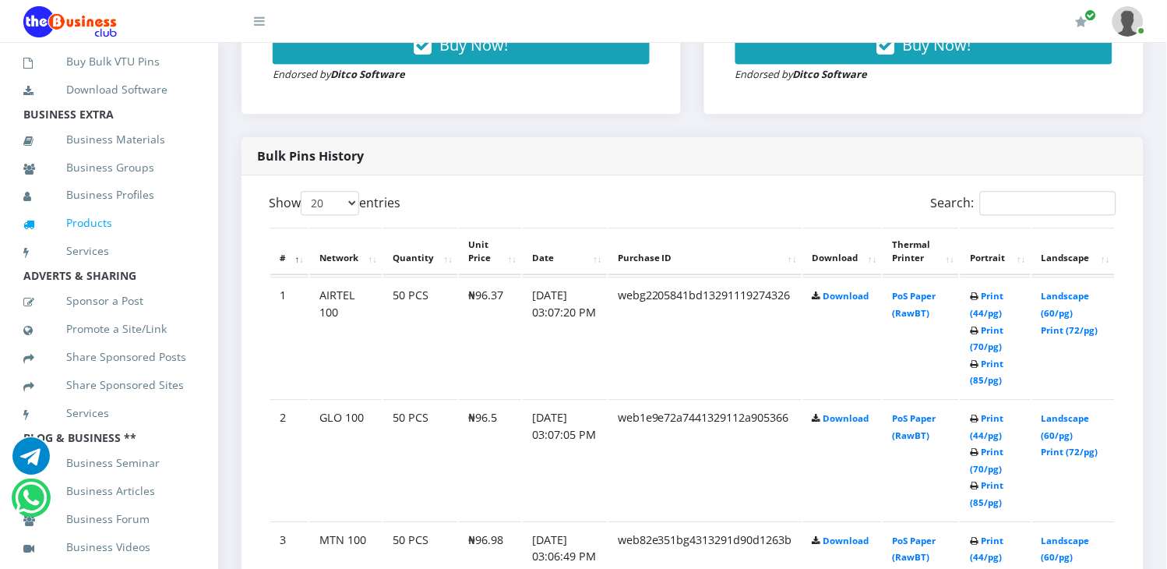
click at [101, 241] on link "Products" at bounding box center [108, 224] width 171 height 36
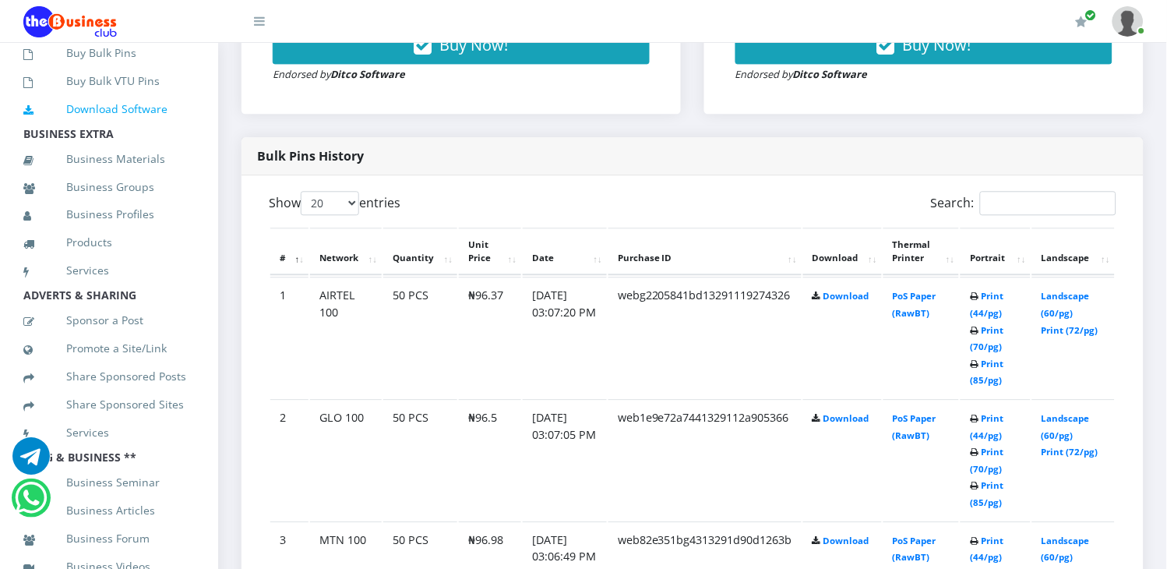
click at [132, 127] on link "Download Software" at bounding box center [108, 109] width 171 height 36
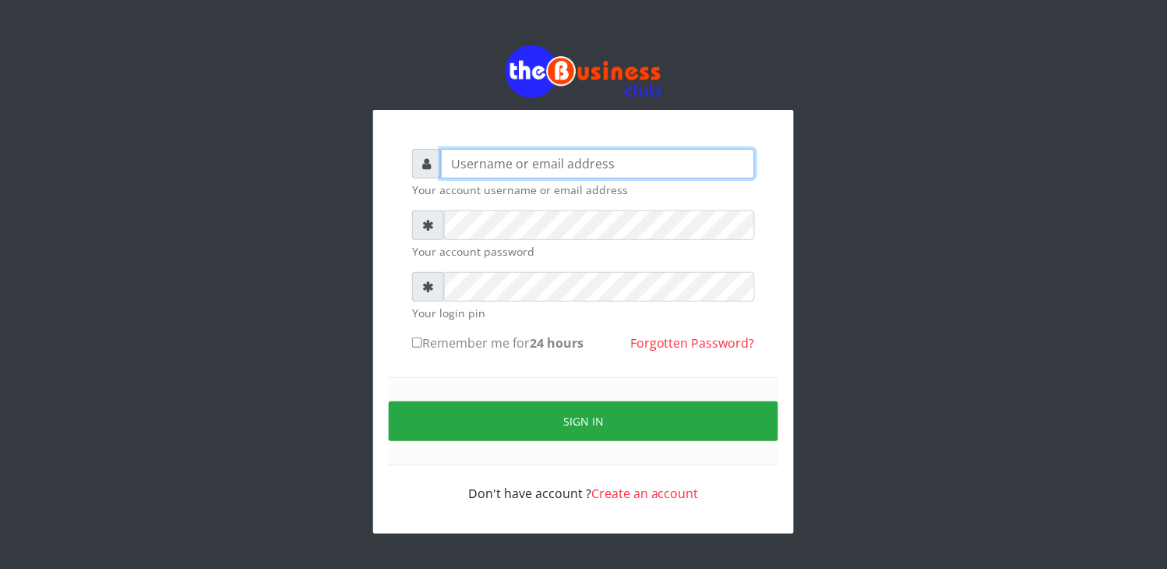
type input "elbally"
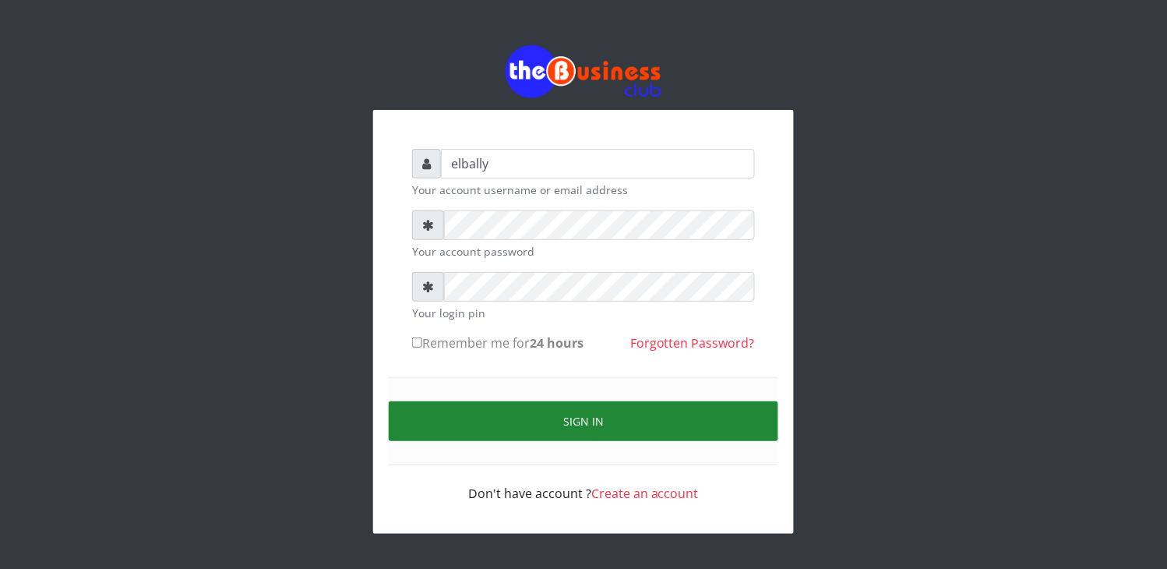
click at [516, 430] on button "Sign in" at bounding box center [583, 421] width 389 height 40
